Goal: Contribute content: Add original content to the website for others to see

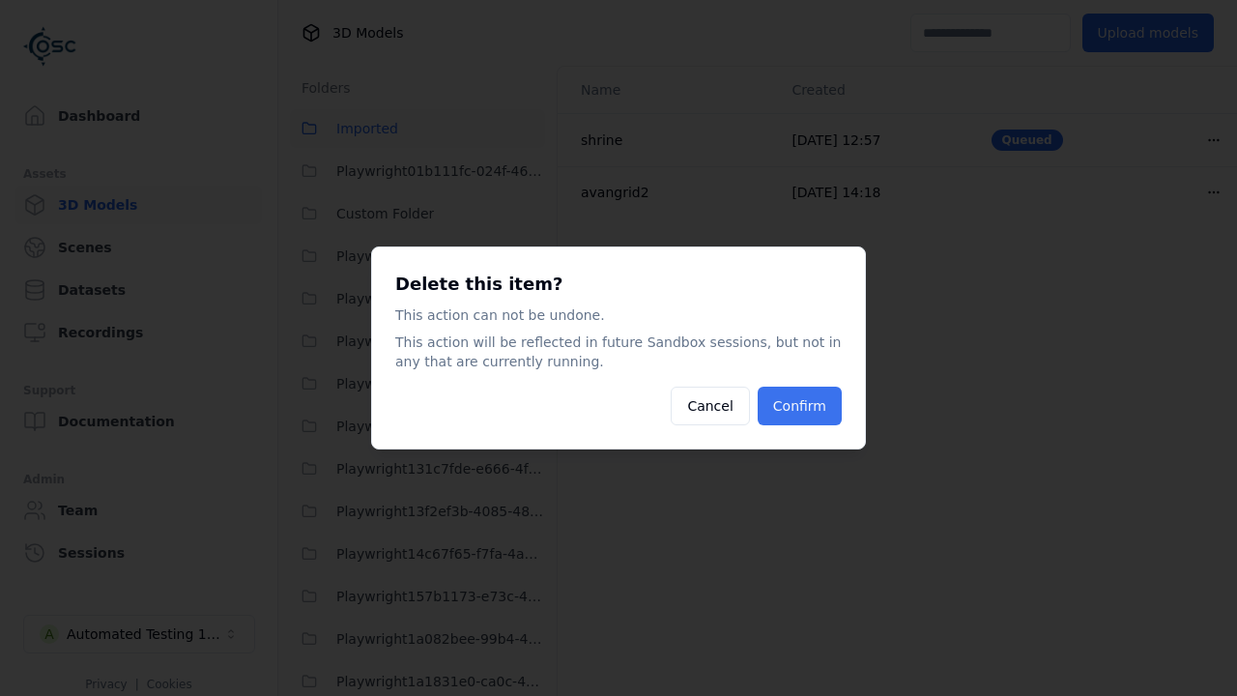
click at [801, 406] on button "Confirm" at bounding box center [800, 406] width 84 height 39
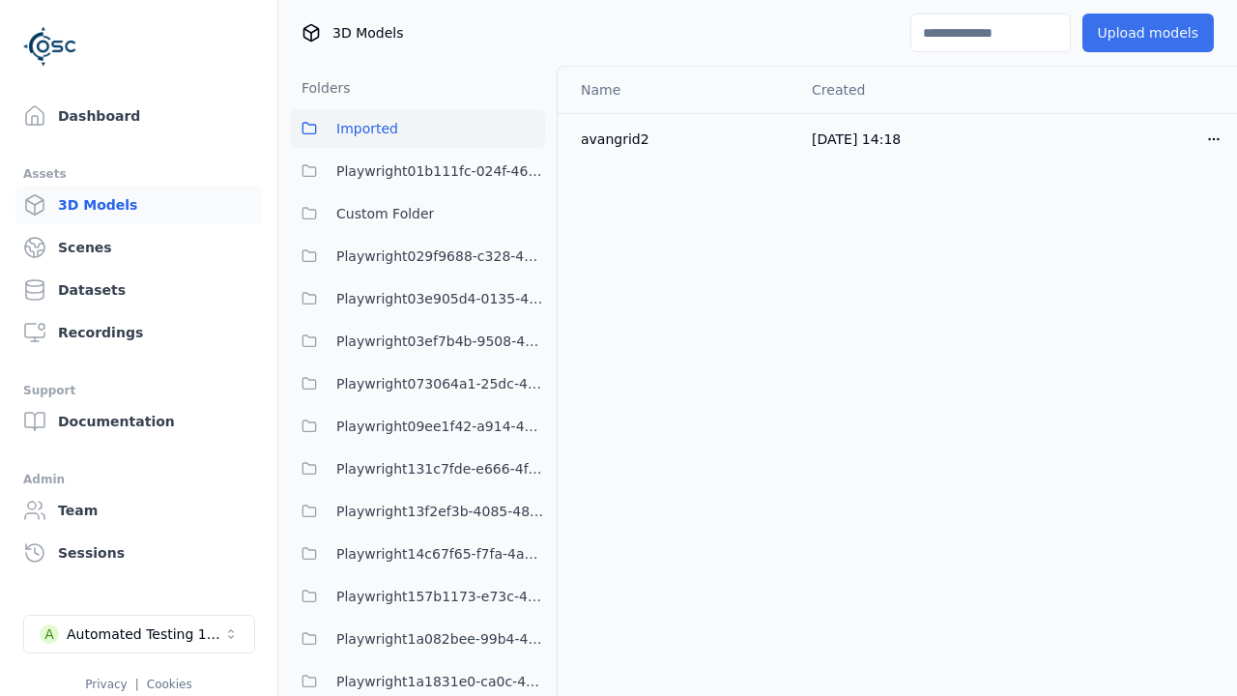
click at [1134, 33] on button "Upload models" at bounding box center [1147, 33] width 131 height 39
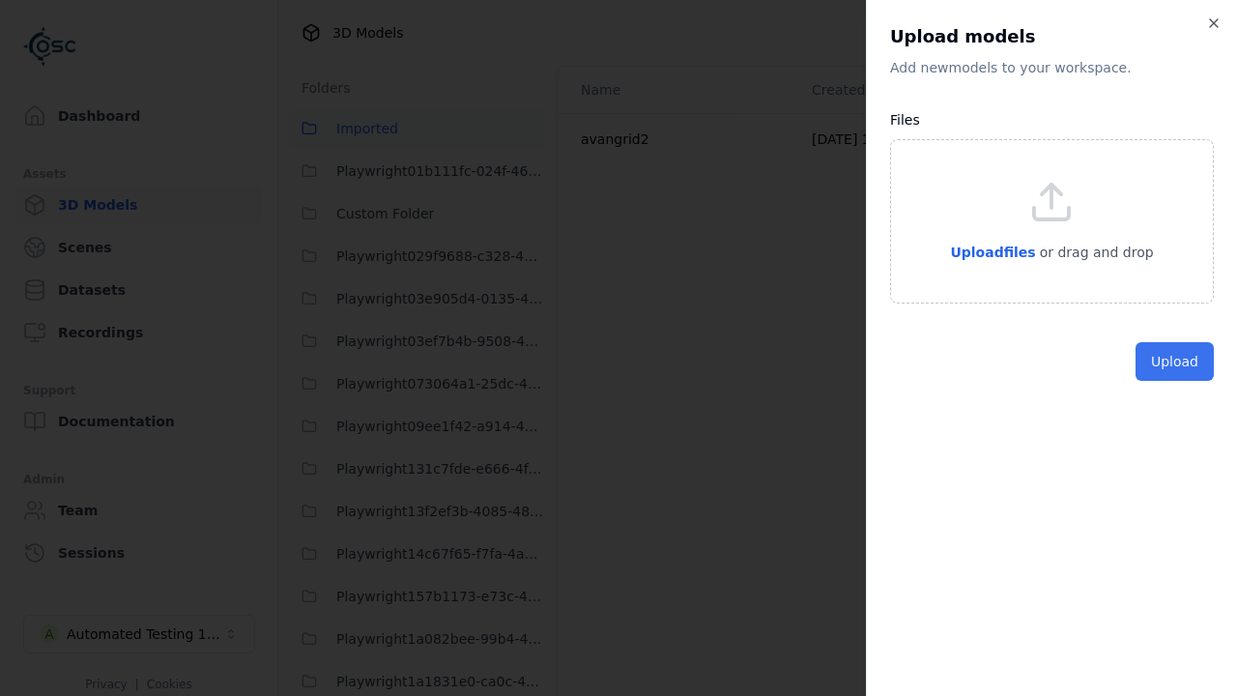
click at [1176, 381] on button "Upload" at bounding box center [1174, 361] width 78 height 39
